Goal: Find specific page/section: Find specific page/section

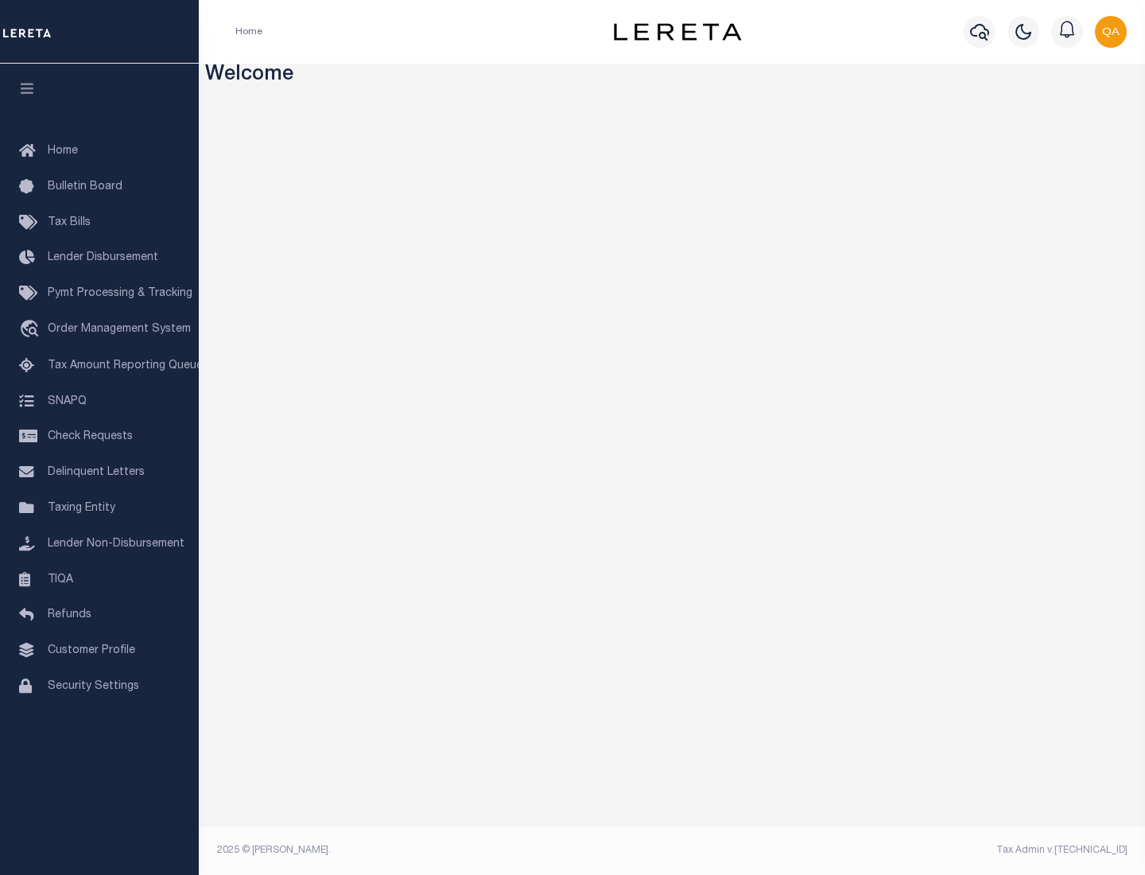
click at [99, 437] on span "Check Requests" at bounding box center [90, 436] width 85 height 11
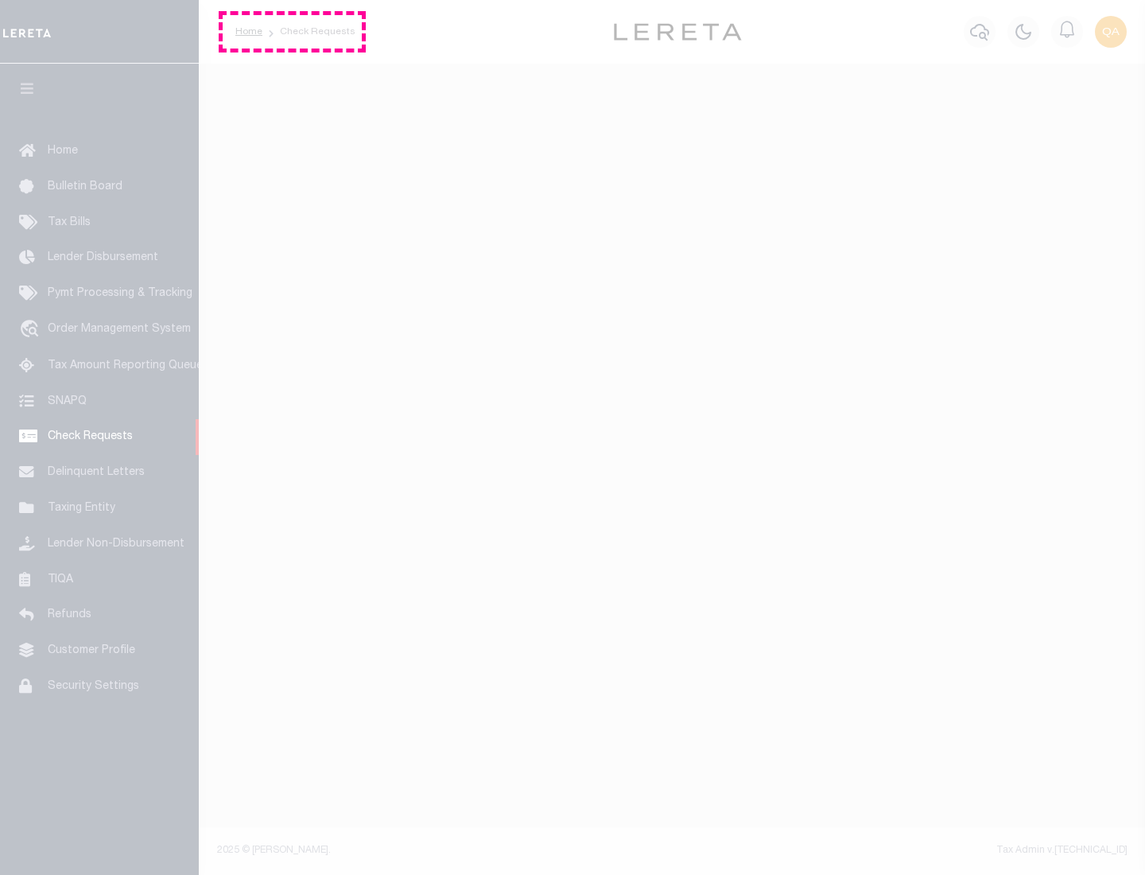
select select "50"
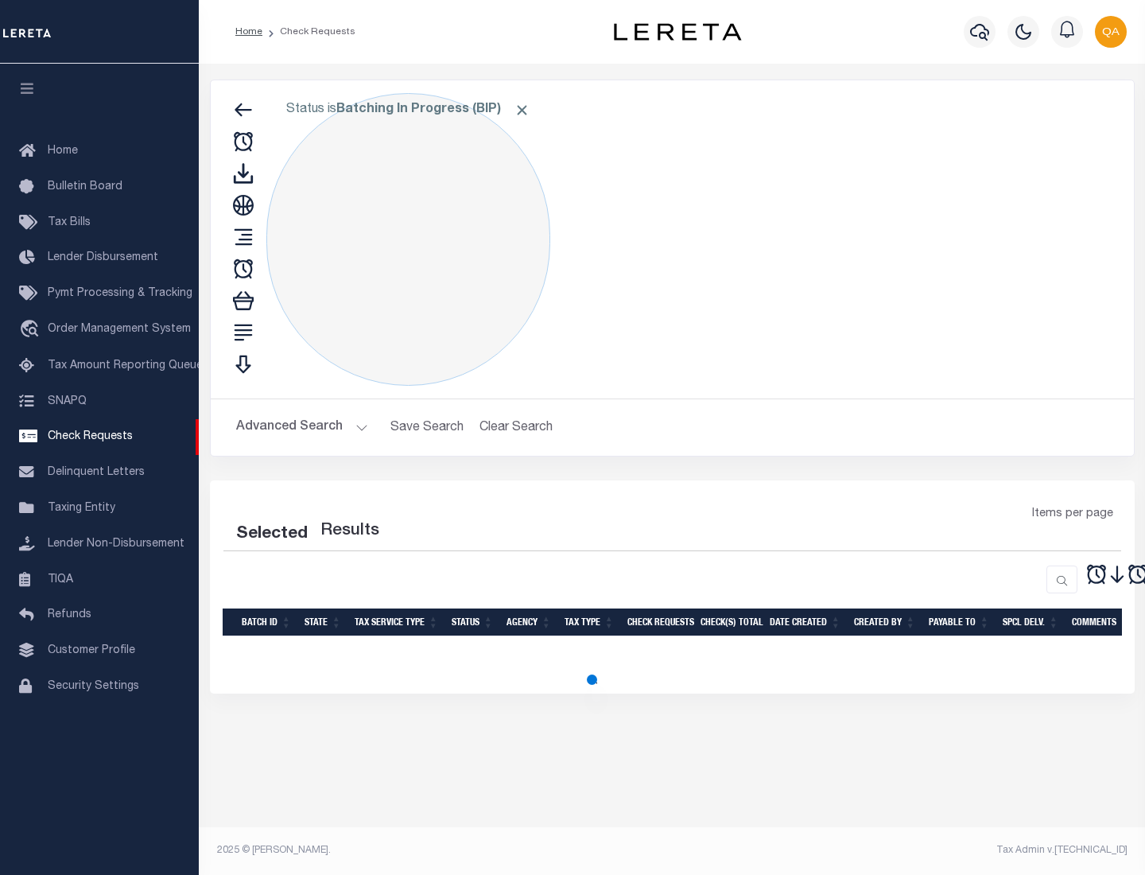
select select "50"
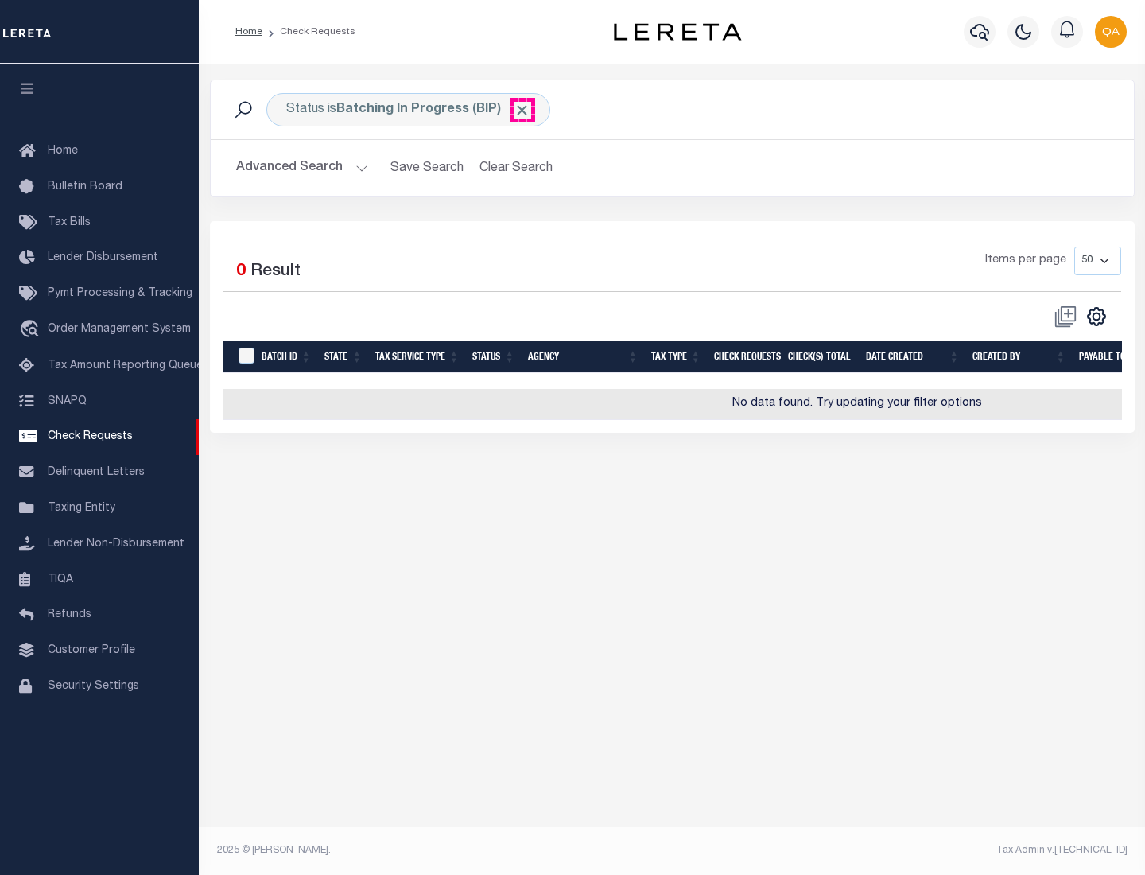
click at [523, 110] on span "Click to Remove" at bounding box center [522, 110] width 17 height 17
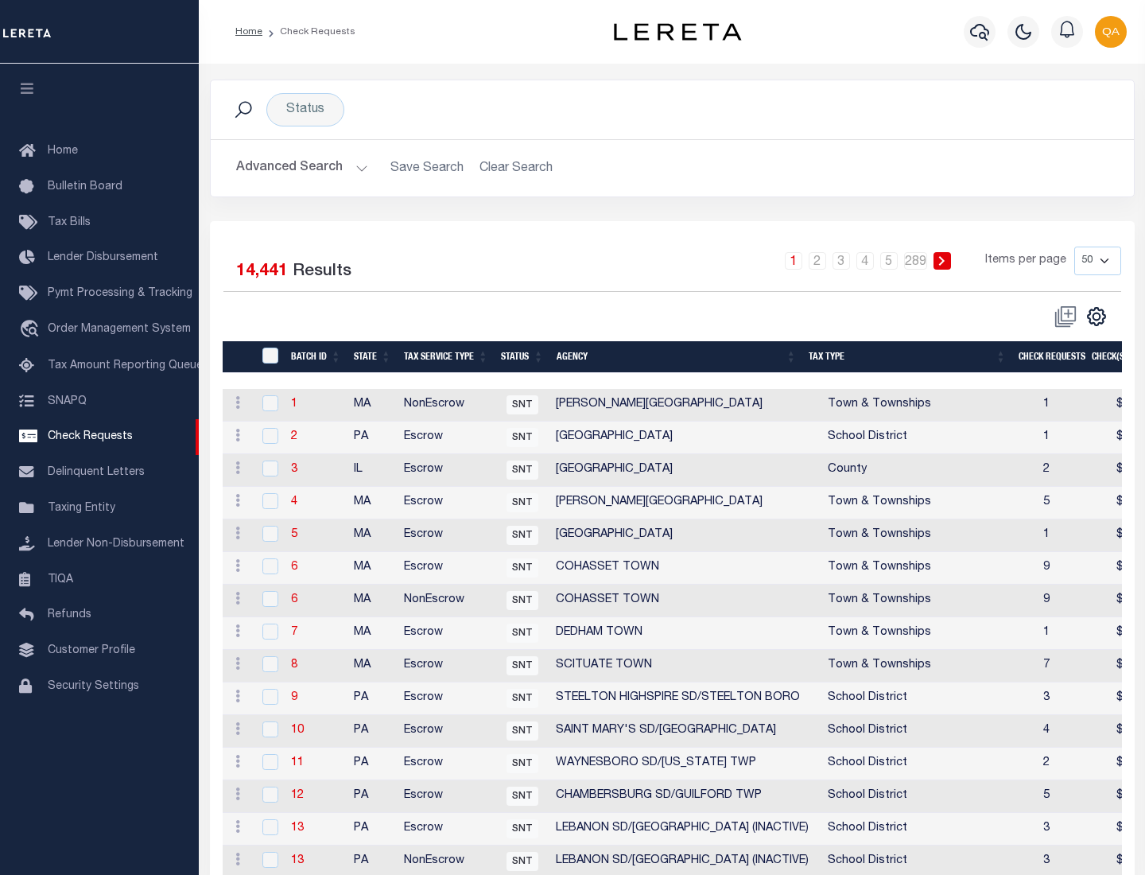
scroll to position [767, 0]
